Goal: Information Seeking & Learning: Find specific fact

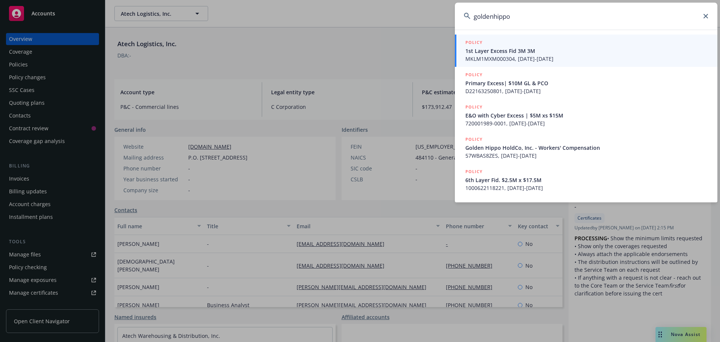
click at [494, 14] on input "goldenhippo" at bounding box center [586, 16] width 262 height 27
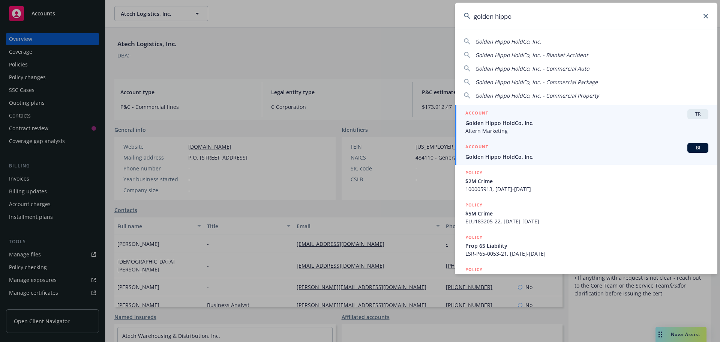
type input "golden hippo"
click at [511, 147] on div "ACCOUNT BI" at bounding box center [586, 148] width 243 height 10
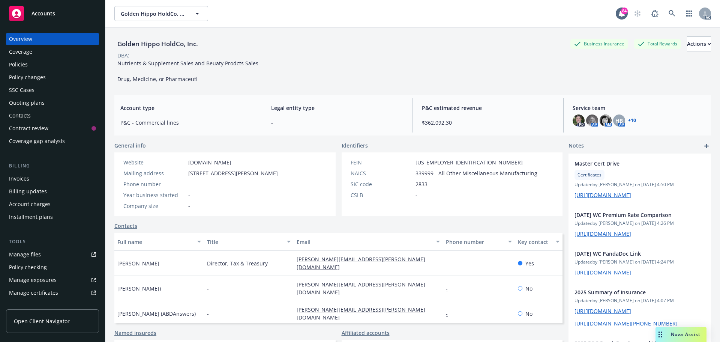
click at [51, 66] on div "Policies" at bounding box center [52, 64] width 87 height 12
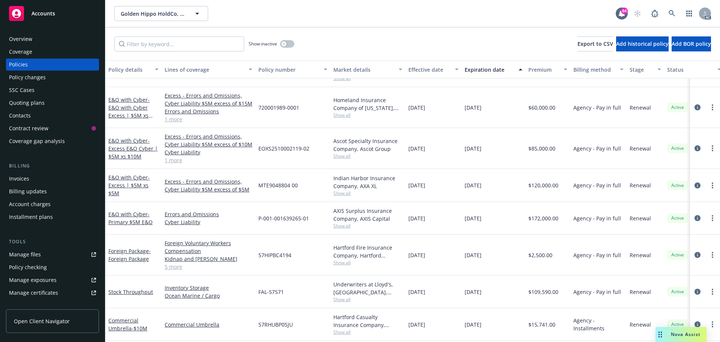
scroll to position [487, 0]
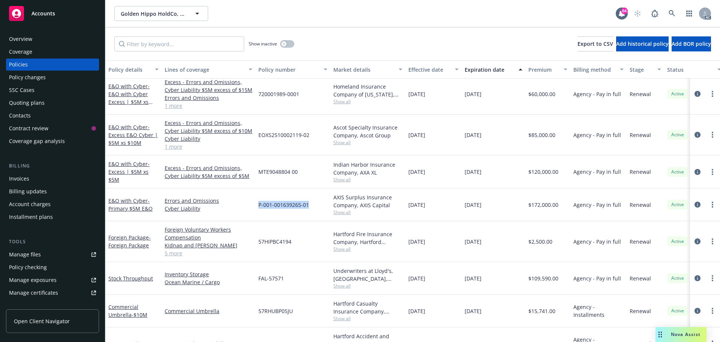
drag, startPoint x: 311, startPoint y: 204, endPoint x: 259, endPoint y: 207, distance: 52.2
click at [259, 207] on div "P-001-001639265-01" at bounding box center [292, 204] width 75 height 33
copy span "P-001-001639265-01"
click at [340, 212] on span "Show all" at bounding box center [367, 212] width 69 height 6
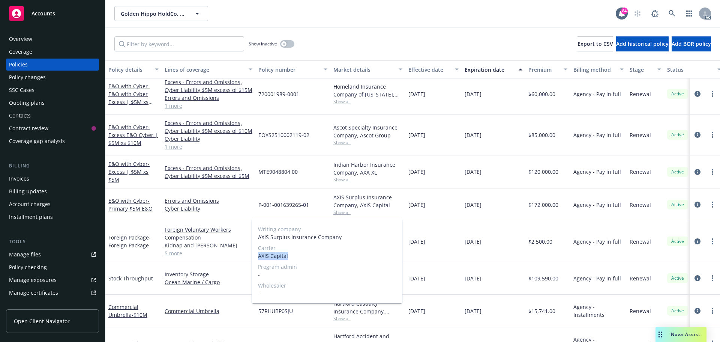
drag, startPoint x: 290, startPoint y: 255, endPoint x: 253, endPoint y: 256, distance: 37.1
click at [253, 256] on div "Writing company AXIS Surplus Insurance Company Carrier AXIS Capital Program adm…" at bounding box center [327, 261] width 150 height 84
copy span "AXIS Capital"
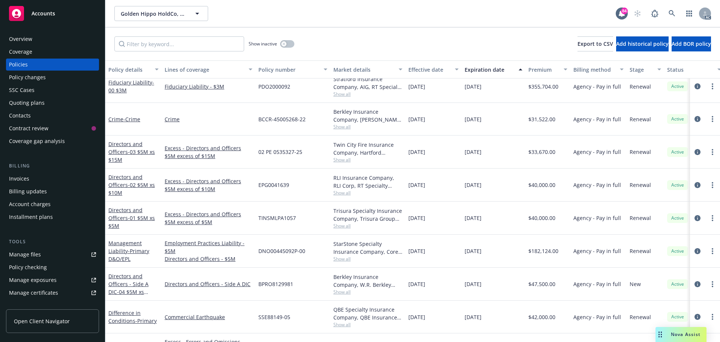
scroll to position [300, 0]
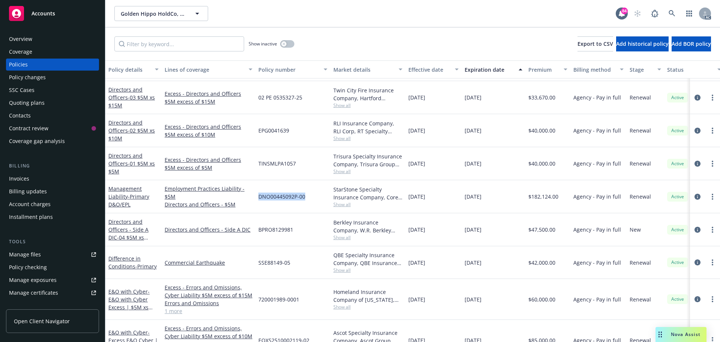
drag, startPoint x: 305, startPoint y: 195, endPoint x: 258, endPoint y: 197, distance: 46.9
click at [258, 197] on div "DNO00445092P-00" at bounding box center [292, 196] width 75 height 33
copy span "DNO00445092P-00"
click at [340, 202] on span "Show all" at bounding box center [367, 204] width 69 height 6
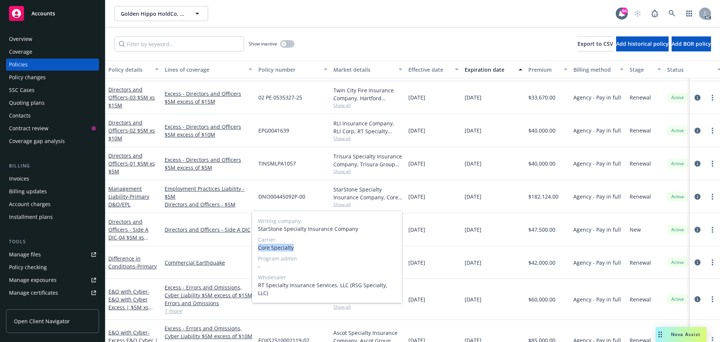
drag, startPoint x: 297, startPoint y: 249, endPoint x: 255, endPoint y: 248, distance: 41.6
click at [255, 248] on div "Writing company StarStone Specialty Insurance Company Carrier Core Specialty Pr…" at bounding box center [327, 257] width 150 height 92
copy span "Core Specialty"
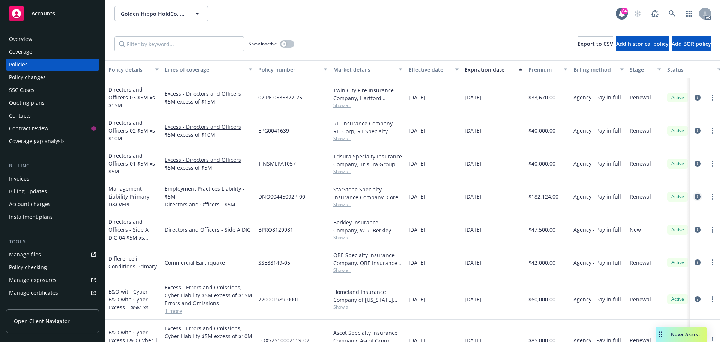
click at [694, 195] on icon "circleInformation" at bounding box center [697, 196] width 6 height 6
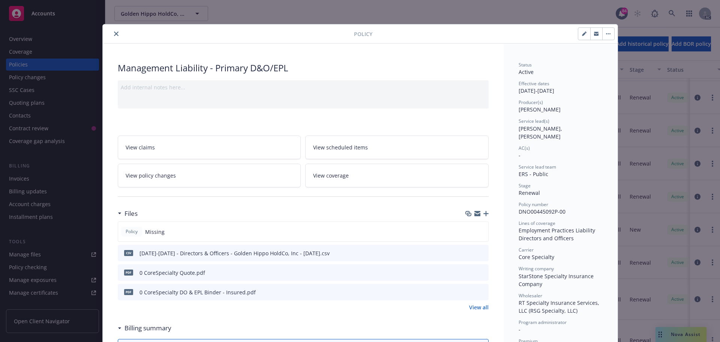
drag, startPoint x: 111, startPoint y: 31, endPoint x: 112, endPoint y: 19, distance: 11.7
click at [112, 31] on button "close" at bounding box center [116, 33] width 9 height 9
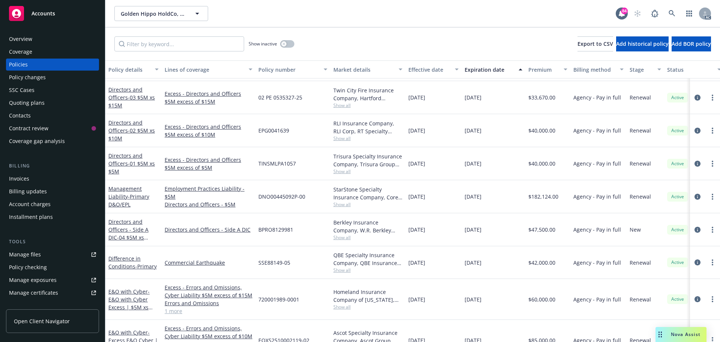
click at [56, 35] on div "Overview" at bounding box center [52, 39] width 87 height 12
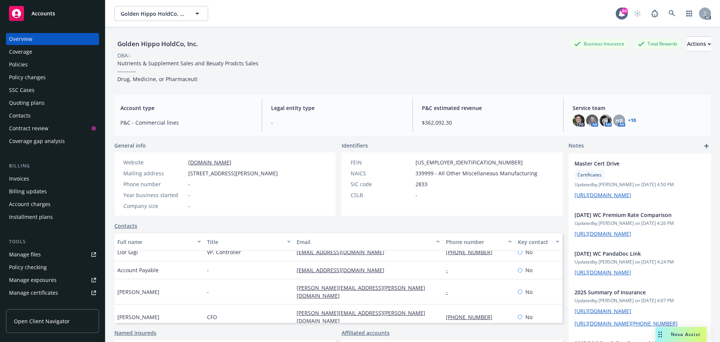
scroll to position [216, 0]
